Goal: Information Seeking & Learning: Learn about a topic

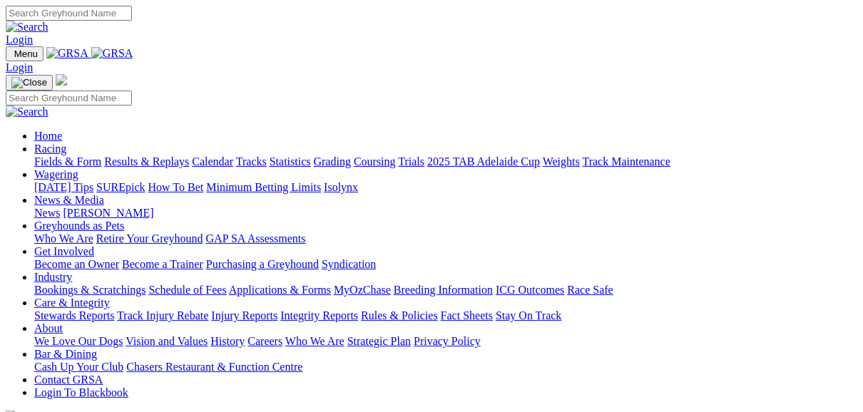
click at [63, 155] on link "Fields & Form" at bounding box center [67, 161] width 67 height 12
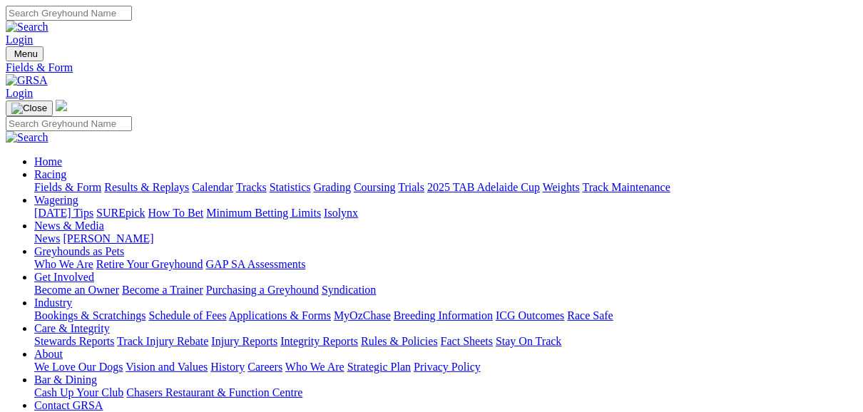
click at [71, 181] on link "Fields & Form" at bounding box center [67, 187] width 67 height 12
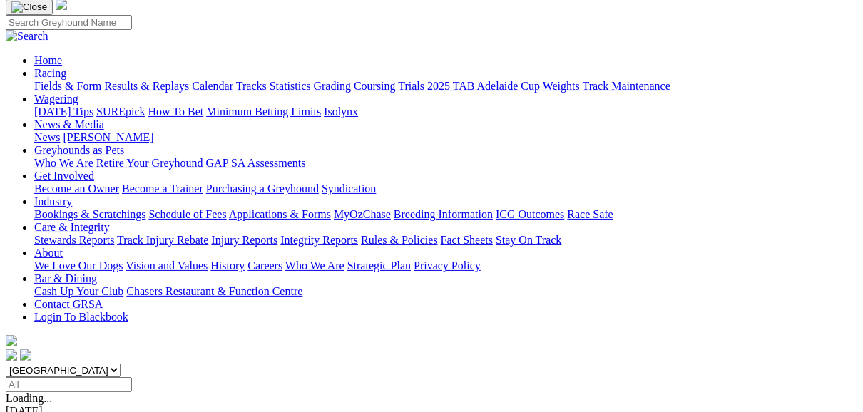
scroll to position [114, 0]
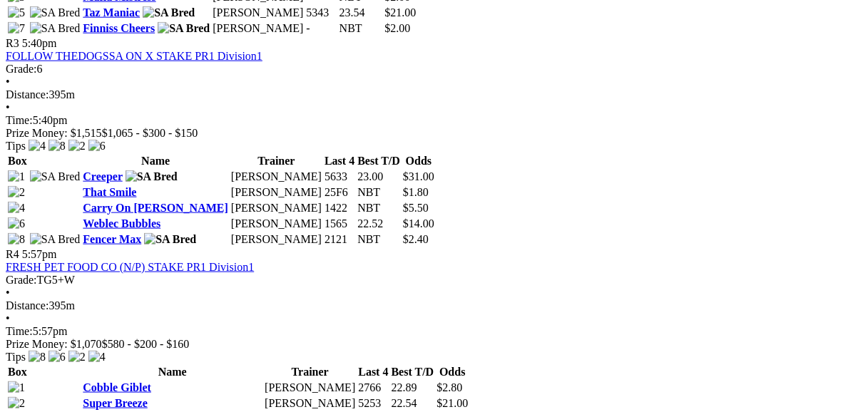
scroll to position [1084, 0]
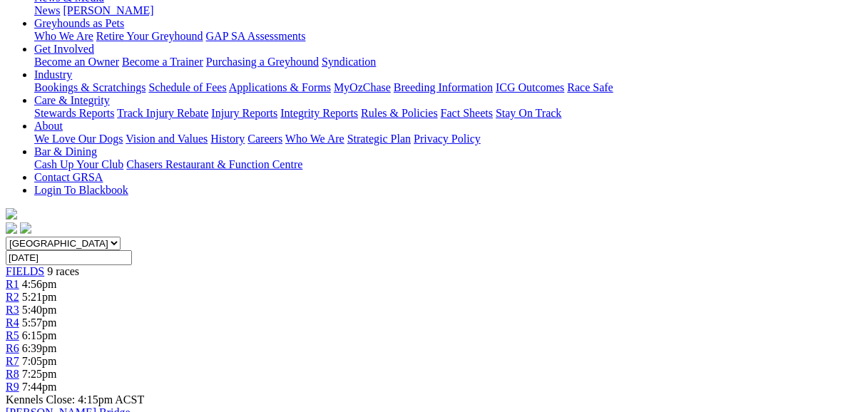
scroll to position [285, 0]
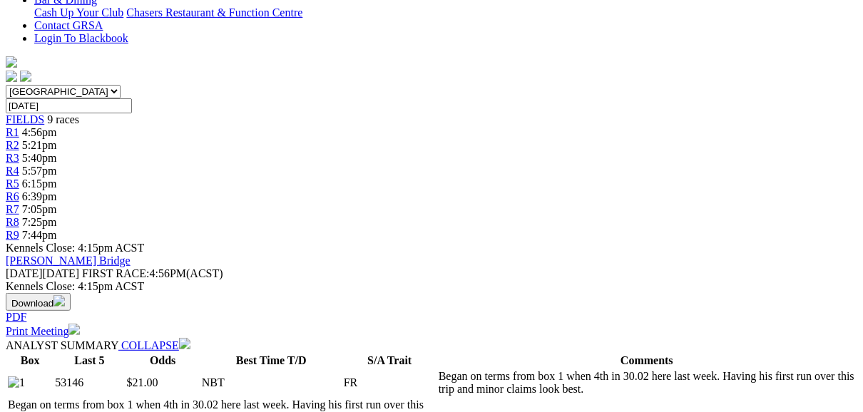
scroll to position [456, 0]
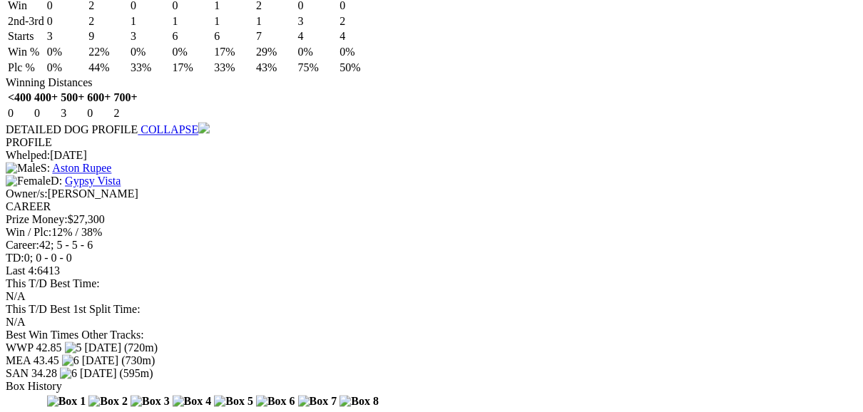
scroll to position [1826, 0]
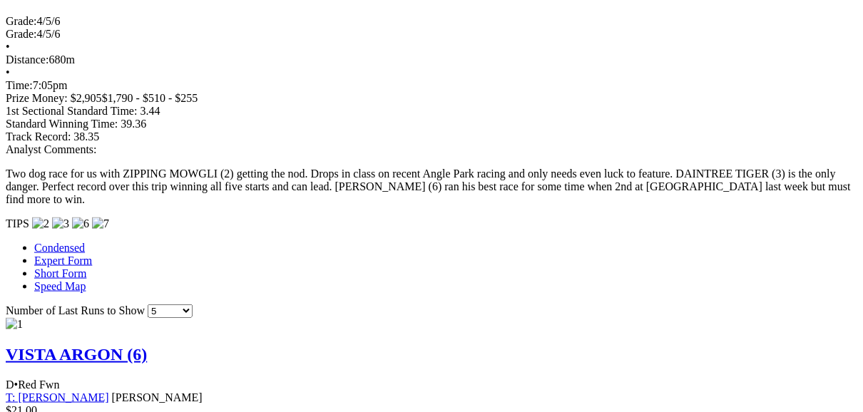
scroll to position [1198, 0]
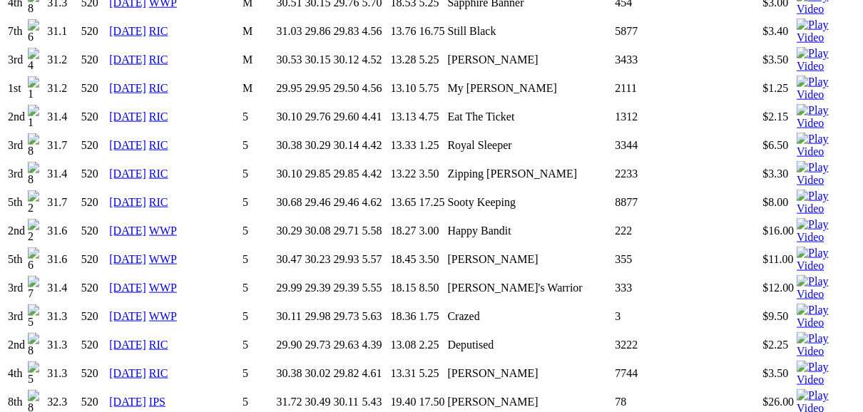
scroll to position [1141, 0]
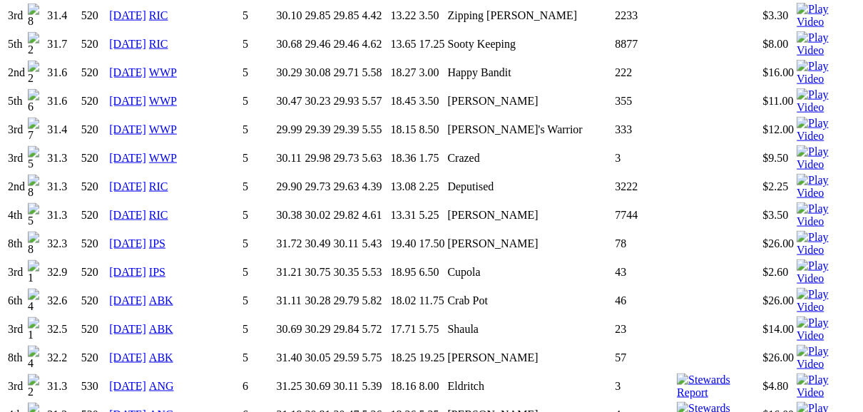
scroll to position [1255, 0]
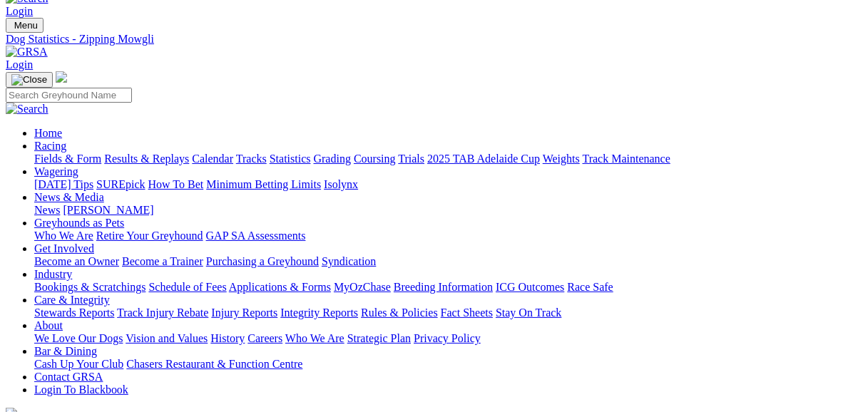
scroll to position [0, 0]
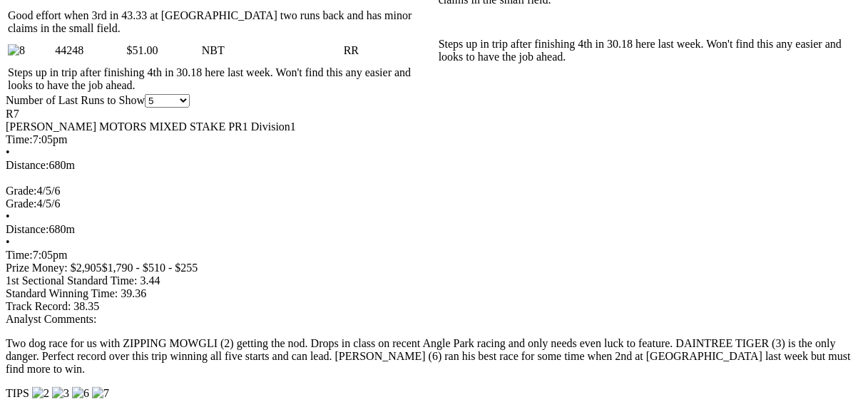
scroll to position [1084, 0]
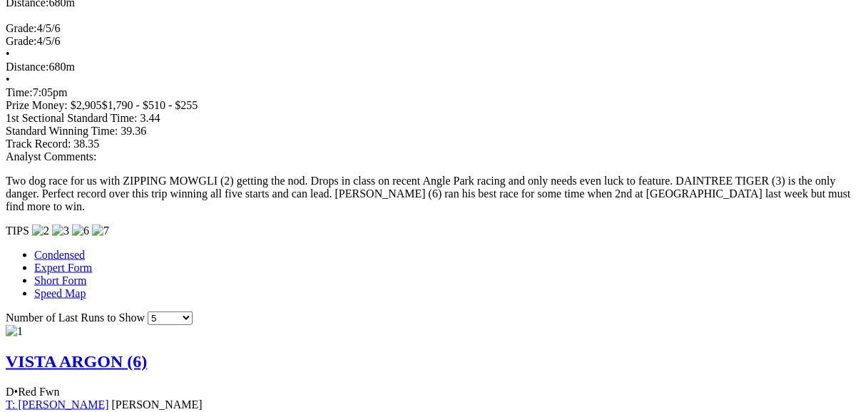
scroll to position [1198, 0]
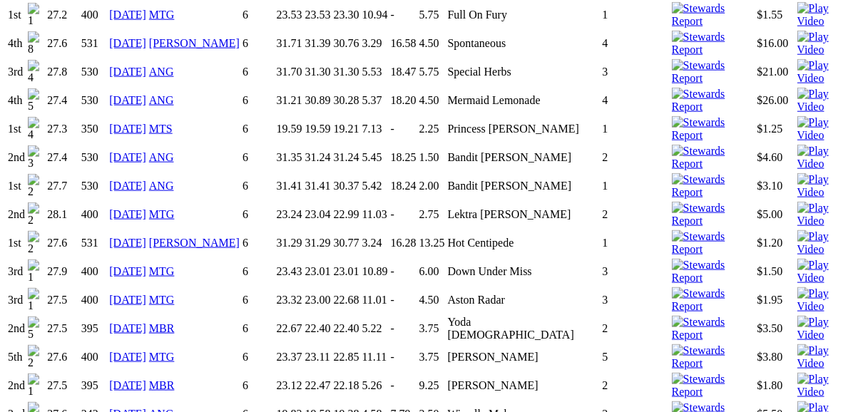
scroll to position [1141, 0]
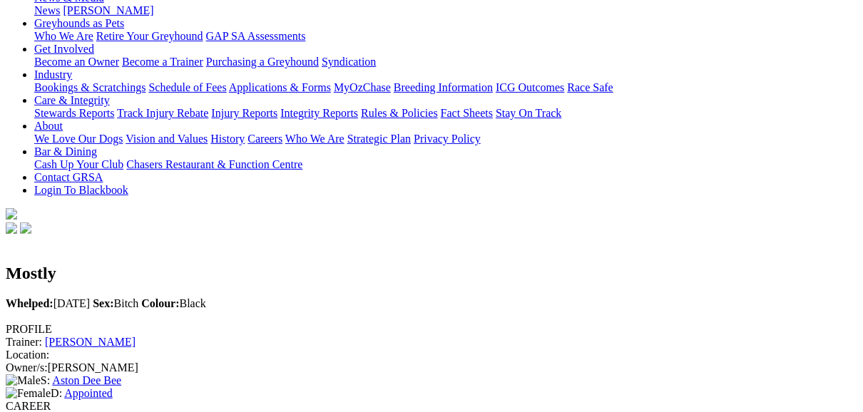
scroll to position [0, 0]
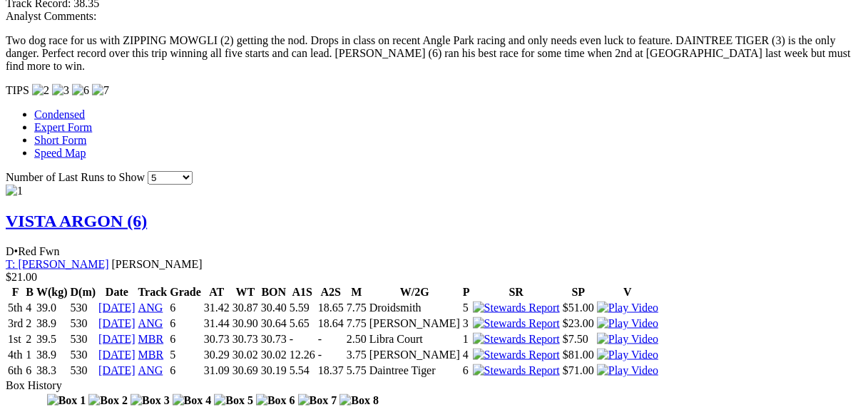
scroll to position [1369, 0]
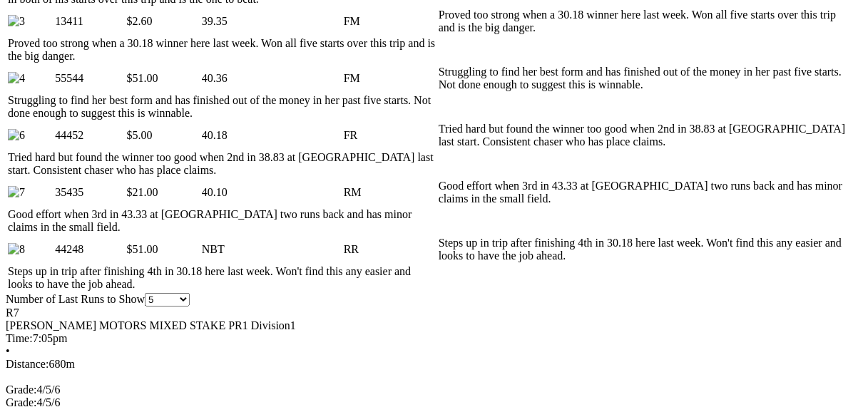
scroll to position [913, 0]
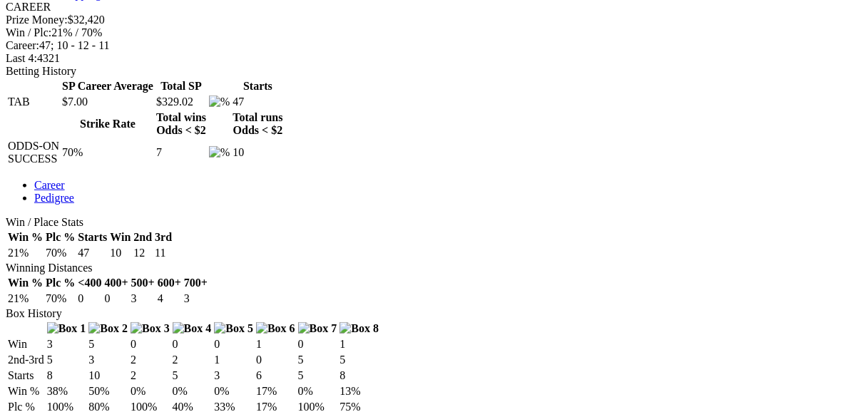
scroll to position [456, 0]
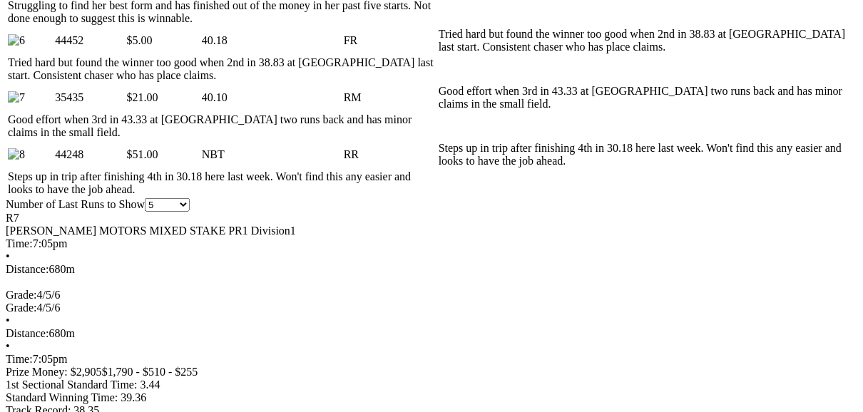
scroll to position [1027, 0]
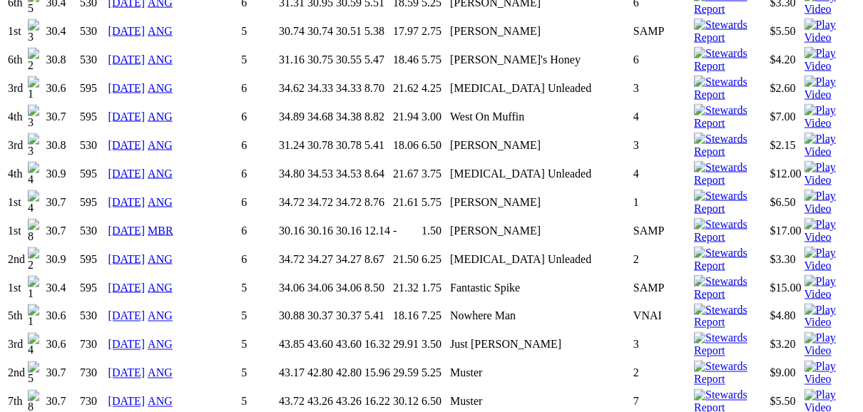
scroll to position [1427, 0]
